Goal: Find contact information: Find contact information

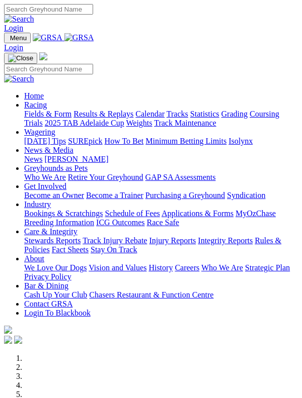
click at [8, 40] on img "Toggle navigation" at bounding box center [8, 40] width 0 height 0
click at [73, 153] on img at bounding box center [73, 153] width 0 height 0
click at [42, 162] on link "News" at bounding box center [33, 159] width 18 height 9
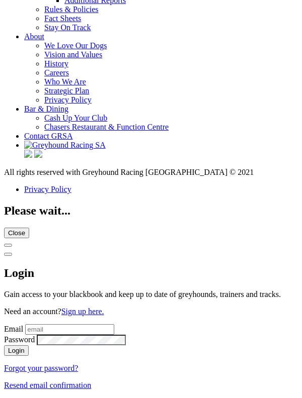
scroll to position [2250, 0]
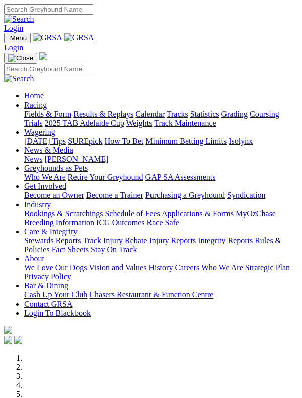
click at [8, 40] on img "Toggle navigation" at bounding box center [8, 40] width 0 height 0
click at [88, 173] on link "Greyhounds as Pets" at bounding box center [55, 168] width 63 height 9
click at [66, 182] on link "Who We Are" at bounding box center [45, 177] width 42 height 9
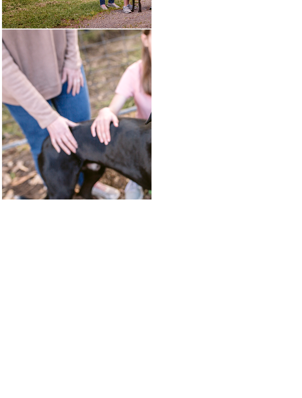
scroll to position [1846, 0]
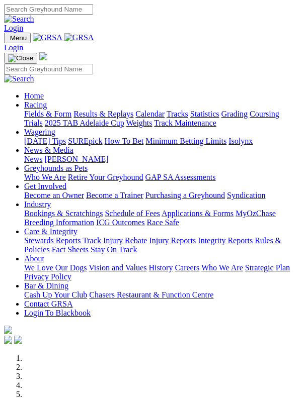
click at [8, 40] on img "Toggle navigation" at bounding box center [8, 40] width 0 height 0
click at [77, 236] on link "Care & Integrity" at bounding box center [50, 231] width 53 height 9
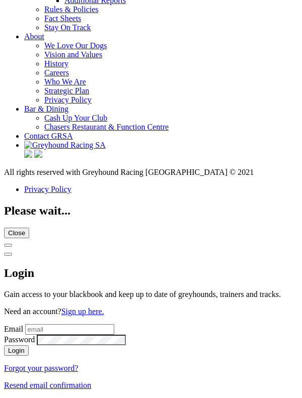
scroll to position [3641, 0]
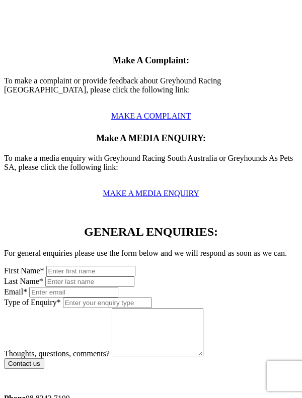
scroll to position [479, 0]
